Goal: Find specific page/section: Find specific page/section

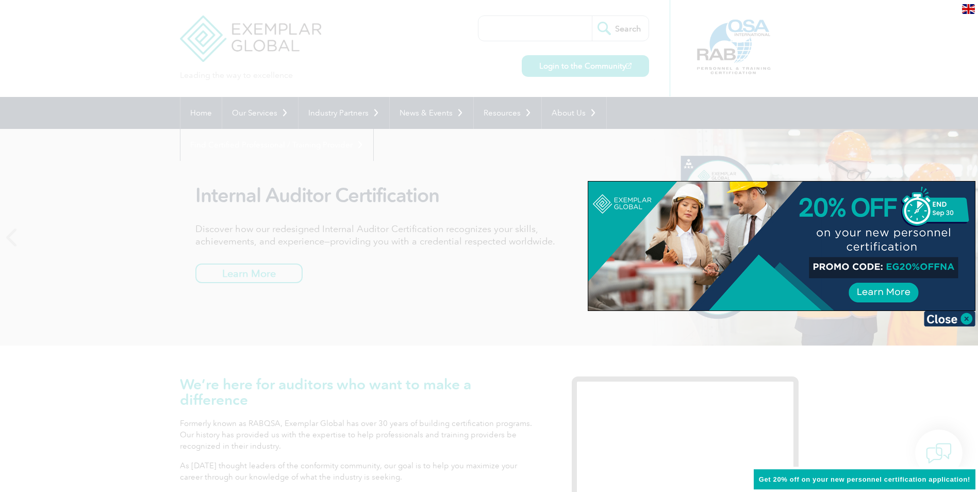
click at [421, 148] on div at bounding box center [489, 246] width 978 height 492
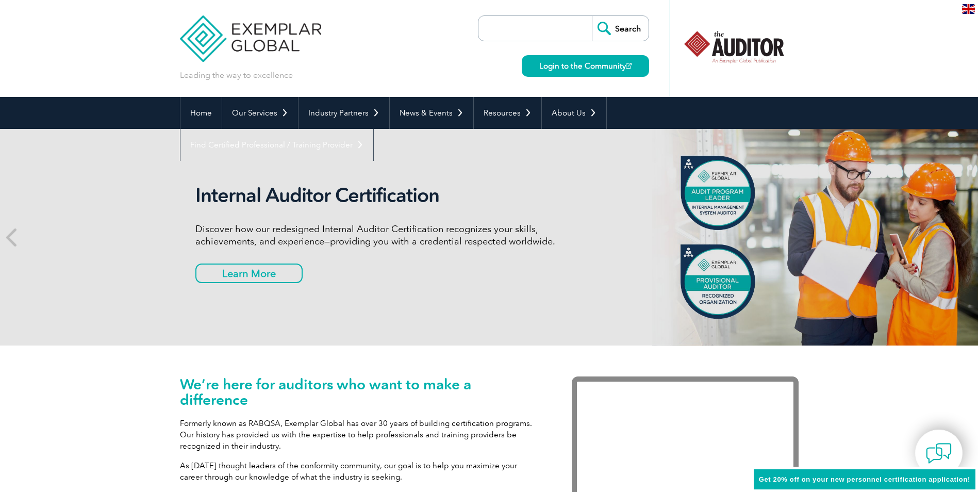
click at [529, 31] on input "search" at bounding box center [537, 28] width 108 height 25
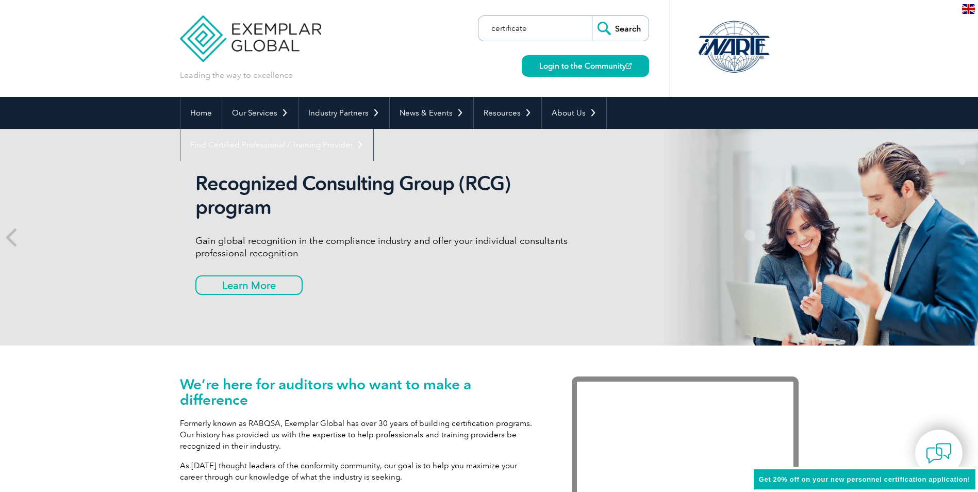
paste input "205508"
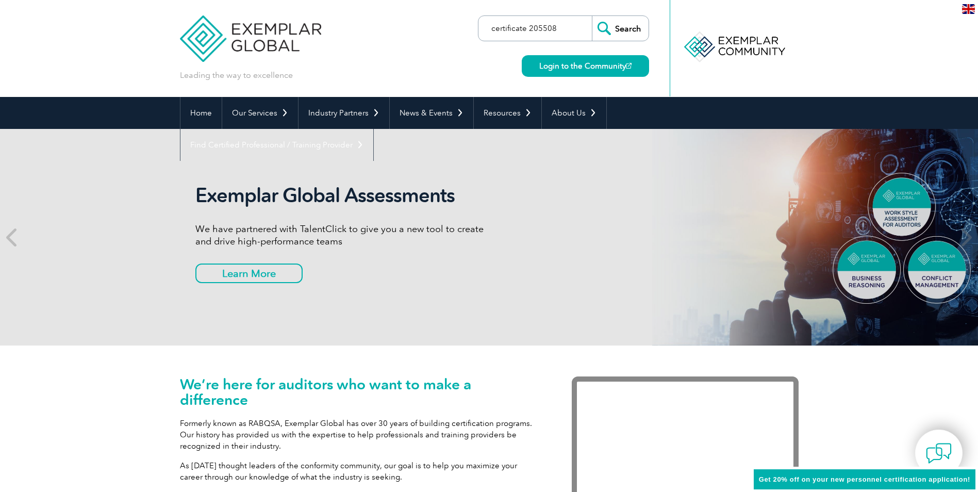
type input "certificate 205508"
click at [623, 27] on input "Search" at bounding box center [620, 28] width 57 height 25
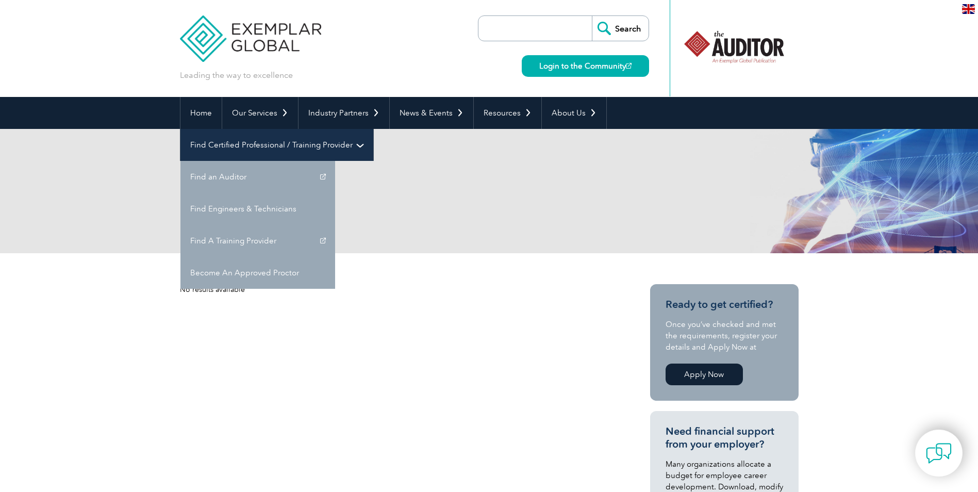
click at [373, 129] on link "Find Certified Professional / Training Provider" at bounding box center [276, 145] width 193 height 32
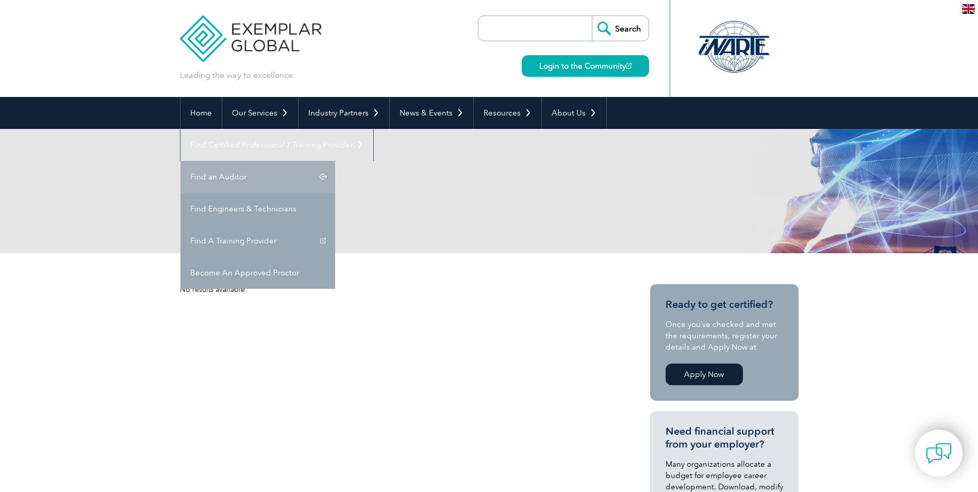
click at [335, 161] on link "Find an Auditor" at bounding box center [257, 177] width 155 height 32
